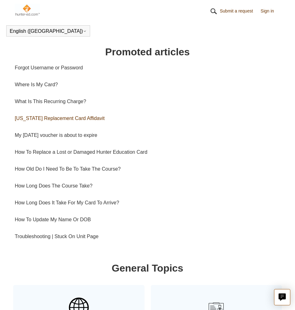
scroll to position [264, 0]
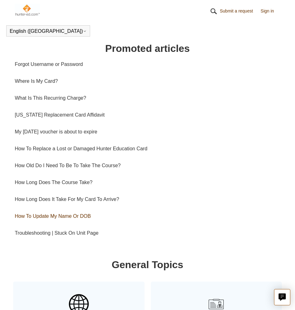
click at [84, 217] on link "How To Update My Name Or DOB" at bounding box center [148, 216] width 266 height 17
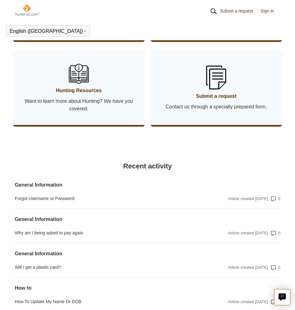
scroll to position [561, 0]
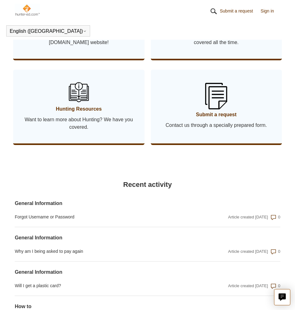
click at [219, 122] on span "Contact us through a specially prepared form." at bounding box center [216, 126] width 112 height 8
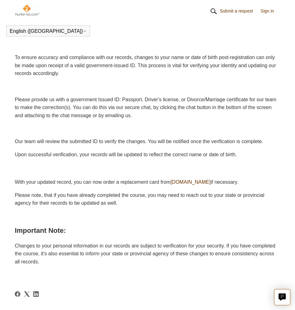
scroll to position [91, 0]
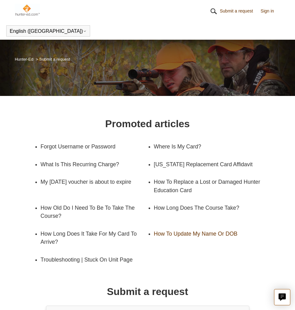
click at [178, 241] on link "How To Update My Name Or DOB" at bounding box center [207, 234] width 107 height 18
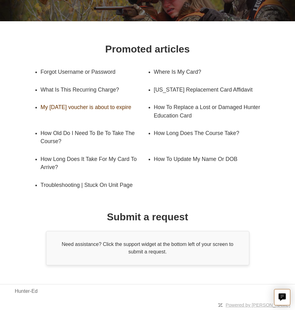
scroll to position [83, 0]
click at [140, 253] on div "Need assistance? Click the support widget at the bottom left of your screen to …" at bounding box center [147, 248] width 203 height 34
click at [151, 250] on div "Need assistance? Click the support widget at the bottom left of your screen to …" at bounding box center [147, 248] width 203 height 34
click at [128, 219] on h1 "Submit a request" at bounding box center [147, 217] width 81 height 15
click at [149, 253] on div "Need assistance? Click the support widget at the bottom left of your screen to …" at bounding box center [147, 248] width 203 height 34
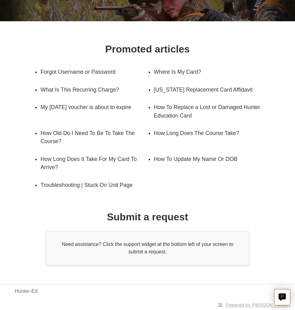
click at [137, 253] on div "Need assistance? Click the support widget at the bottom left of your screen to …" at bounding box center [147, 248] width 203 height 34
drag, startPoint x: 141, startPoint y: 254, endPoint x: 155, endPoint y: 254, distance: 13.5
click at [142, 254] on div "Need assistance? Click the support widget at the bottom left of your screen to …" at bounding box center [147, 248] width 203 height 34
click at [155, 253] on div "Need assistance? Click the support widget at the bottom left of your screen to …" at bounding box center [147, 248] width 203 height 34
click at [32, 292] on link "Hunter-Ed" at bounding box center [26, 292] width 23 height 8
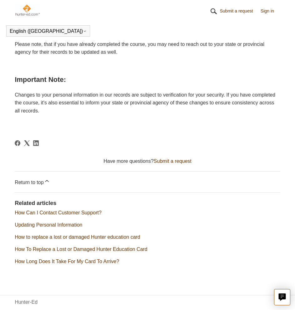
scroll to position [293, 0]
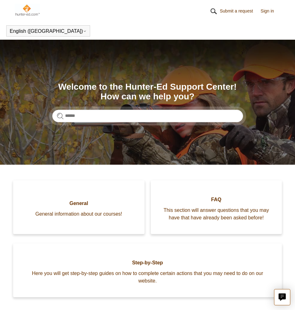
click at [244, 10] on link "Submit a request" at bounding box center [239, 11] width 39 height 7
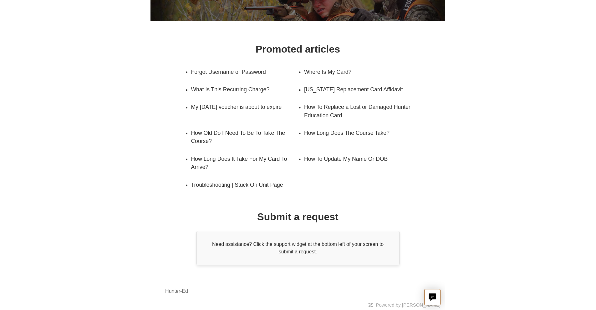
scroll to position [48, 0]
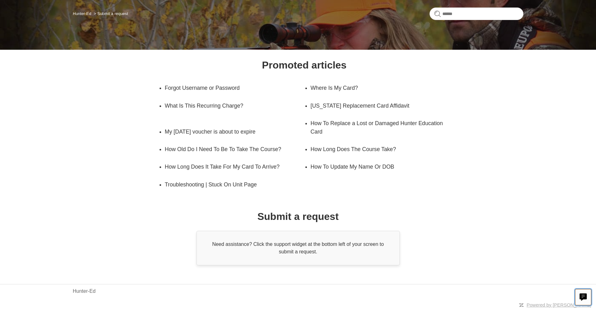
click at [295, 294] on icon "Live chat" at bounding box center [583, 296] width 7 height 6
